Goal: Obtain resource: Obtain resource

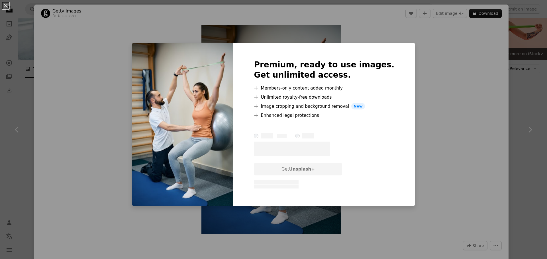
scroll to position [25, 0]
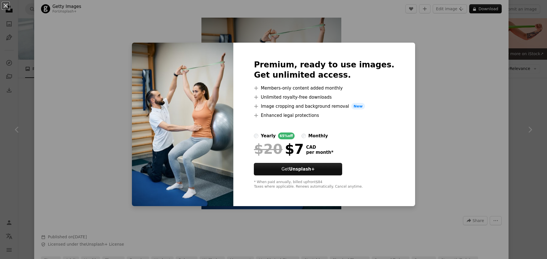
click at [418, 56] on div "An X shape Premium, ready to use images. Get unlimited access. A plus sign Memb…" at bounding box center [273, 129] width 547 height 259
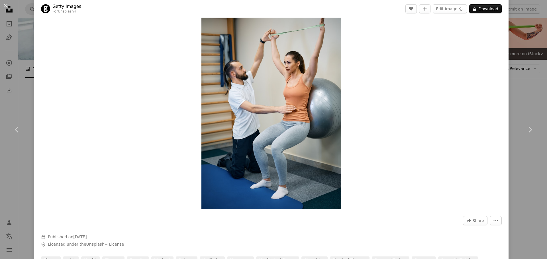
scroll to position [110, 0]
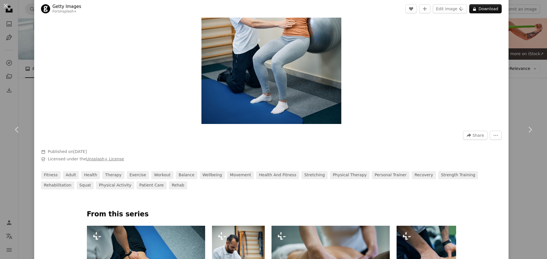
click at [93, 158] on link "Unsplash+ License" at bounding box center [105, 159] width 38 height 5
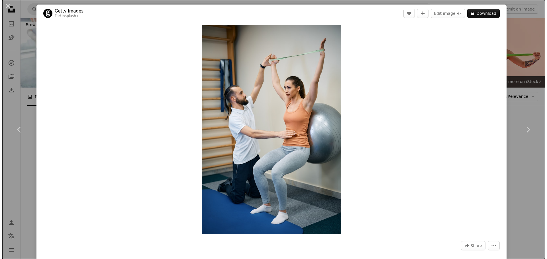
scroll to position [28, 0]
